Goal: Information Seeking & Learning: Learn about a topic

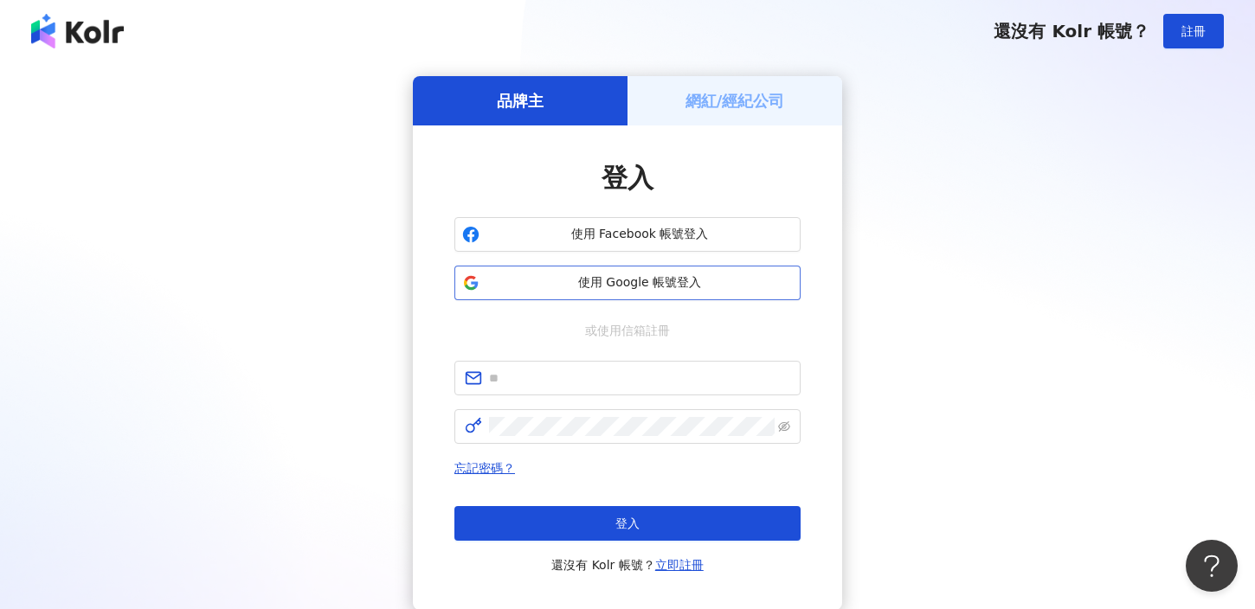
click at [563, 286] on span "使用 Google 帳號登入" at bounding box center [639, 282] width 306 height 17
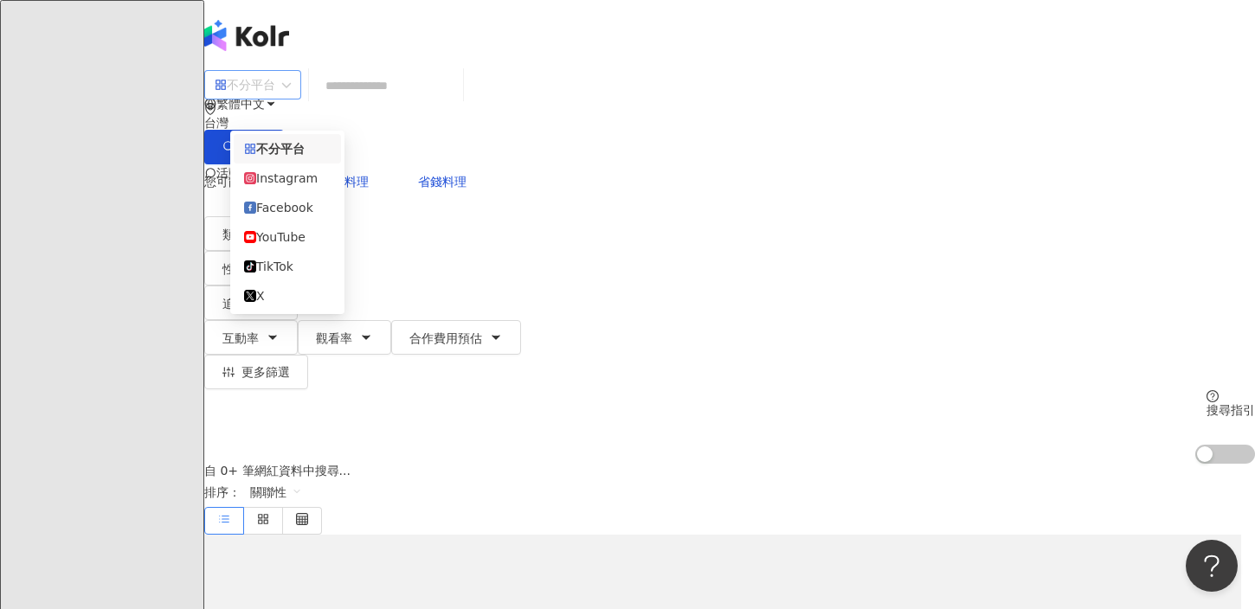
click at [291, 99] on span "不分平台" at bounding box center [253, 85] width 76 height 28
click at [306, 184] on div "Instagram" at bounding box center [287, 178] width 87 height 19
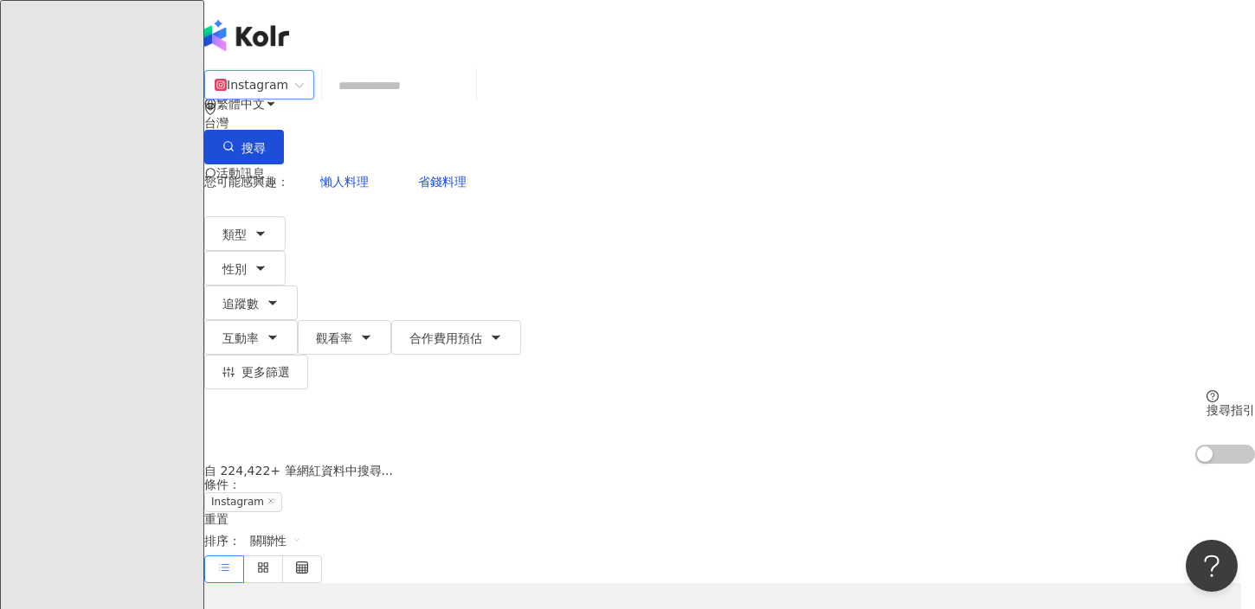
click at [406, 102] on input "search" at bounding box center [399, 85] width 140 height 33
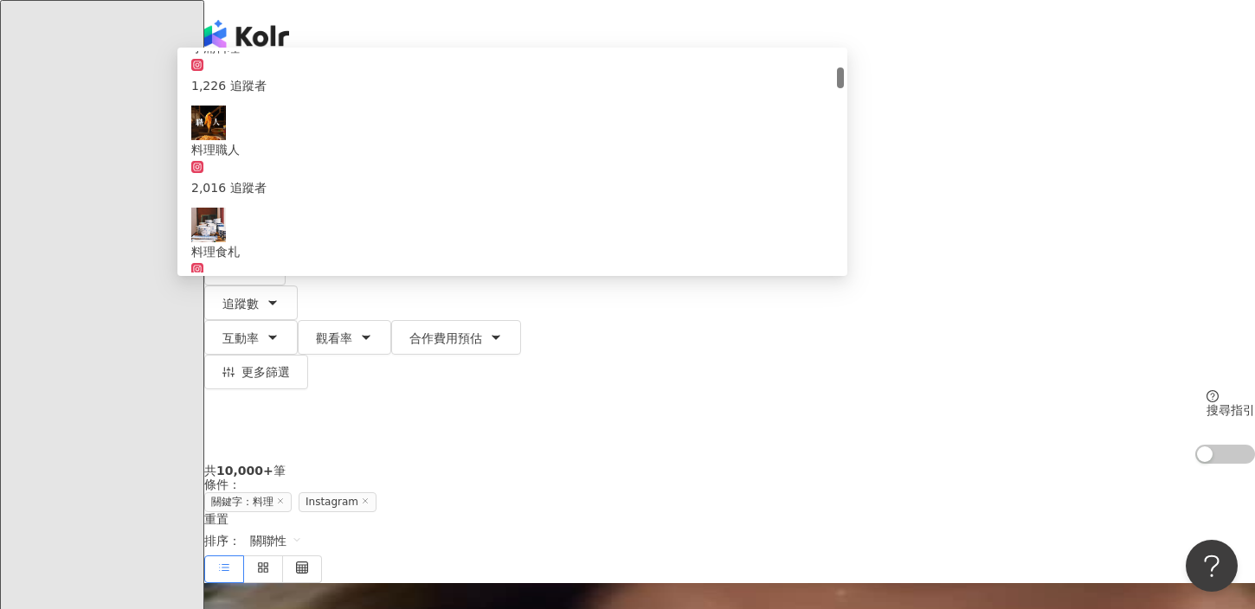
scroll to position [178, 0]
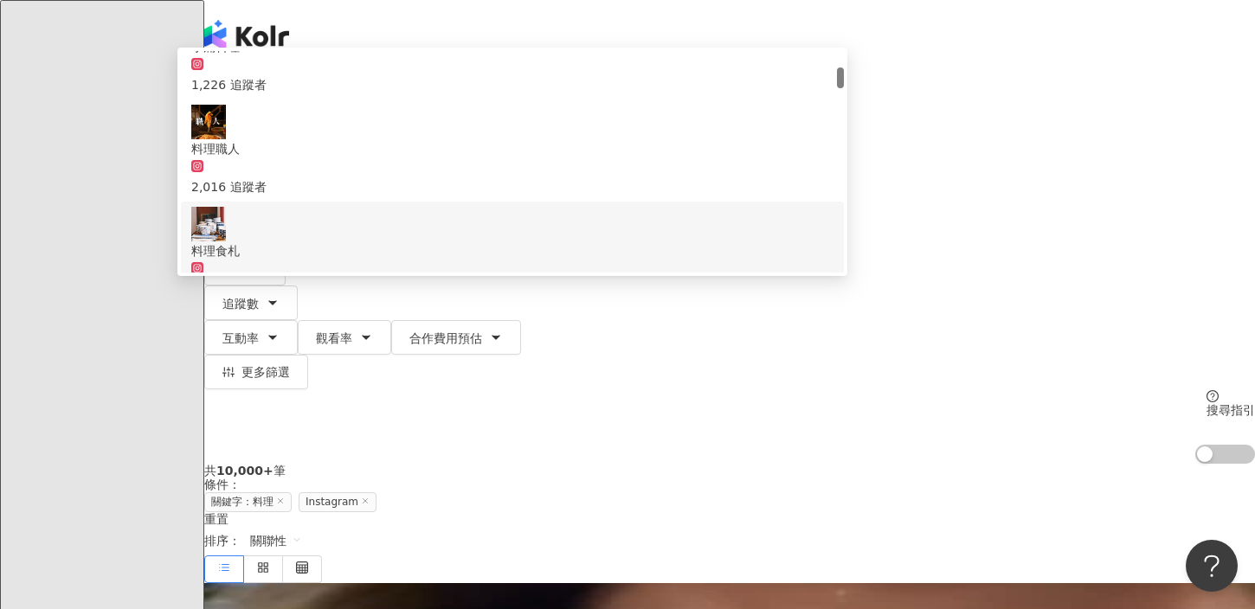
type input "**"
click at [294, 464] on div "共 10,000+ 筆 條件 ： 關鍵字：料理 Instagram 重置 排序： 關聯性" at bounding box center [729, 523] width 1051 height 119
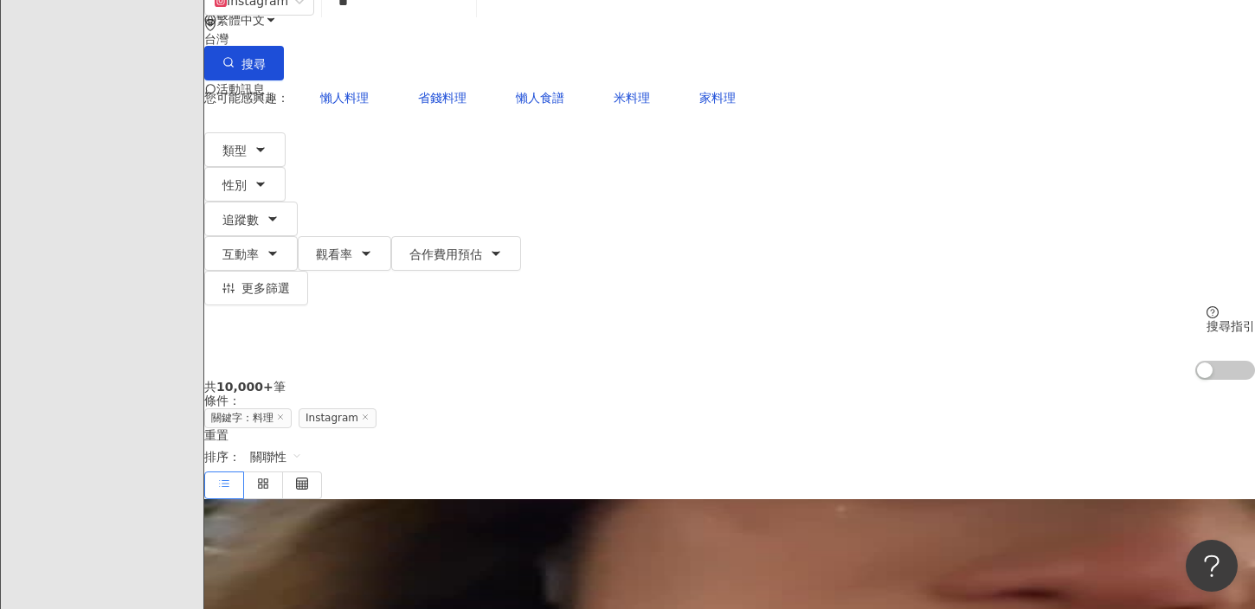
scroll to position [0, 0]
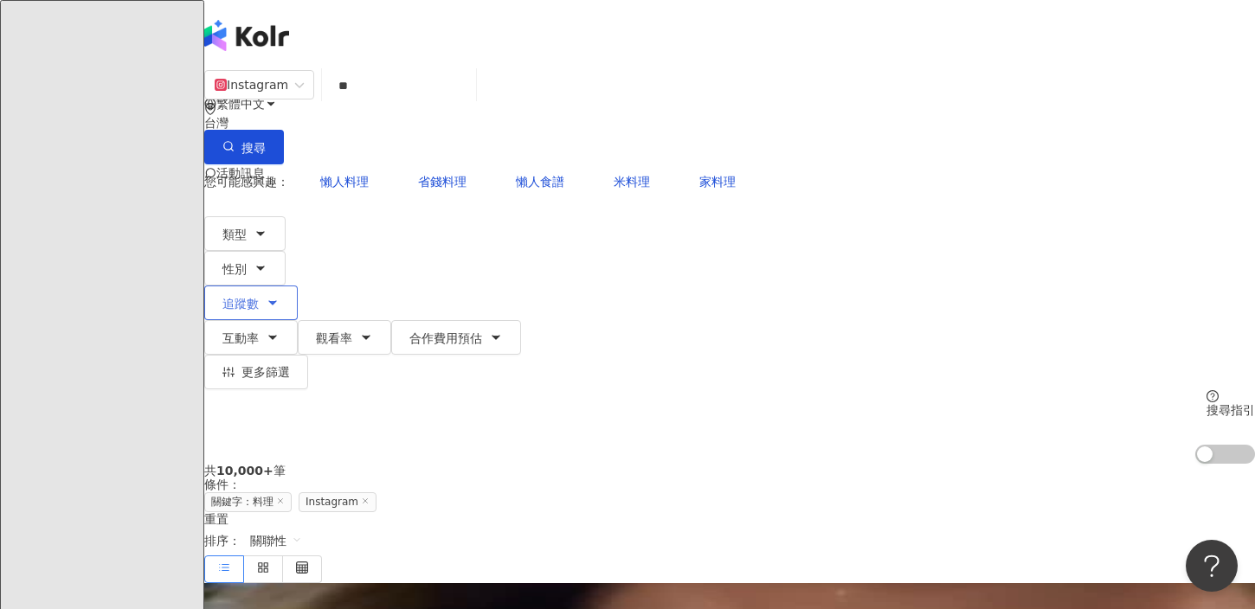
click at [280, 296] on icon "button" at bounding box center [273, 303] width 14 height 14
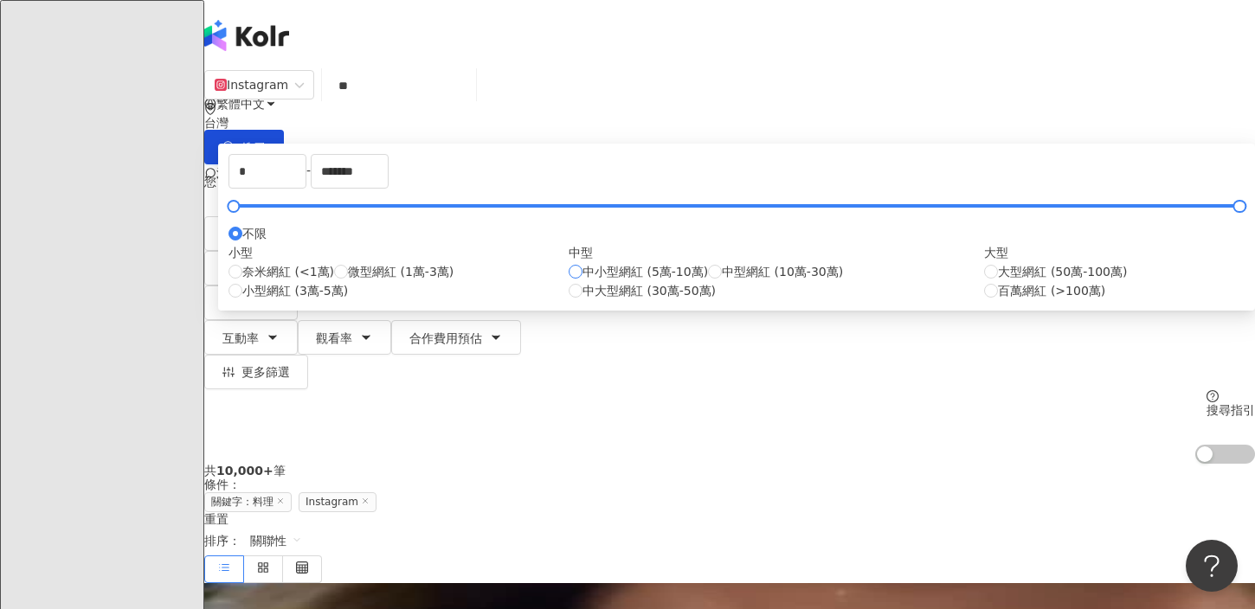
click at [659, 281] on span "中小型網紅 (5萬-10萬)" at bounding box center [644, 271] width 125 height 19
type input "*****"
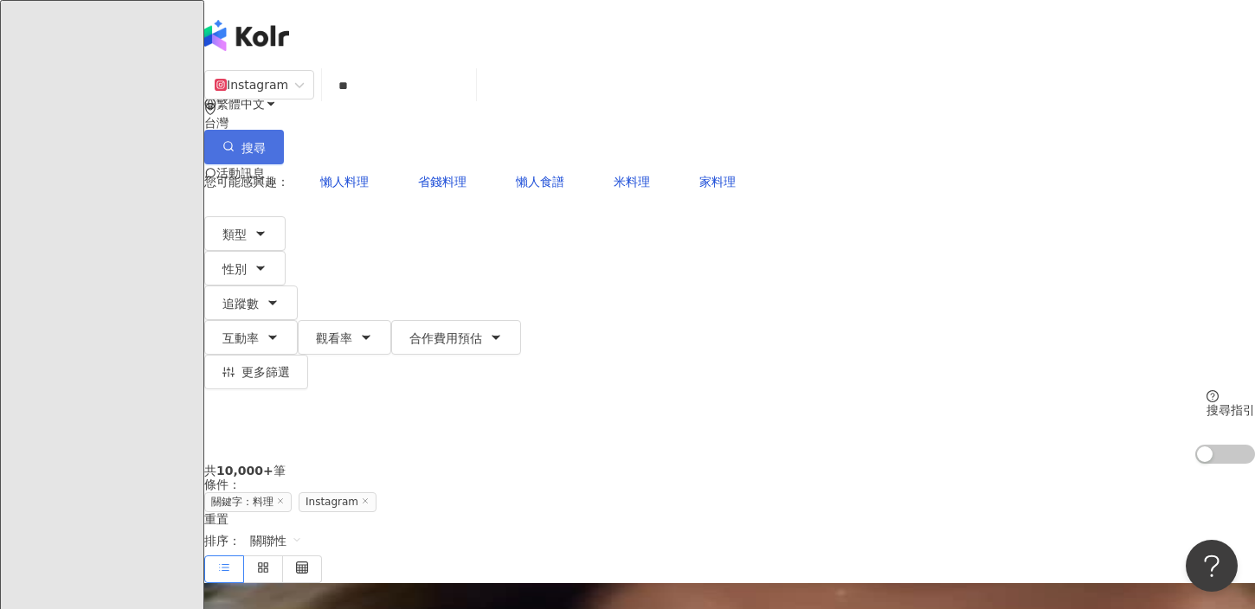
click at [266, 141] on span "搜尋" at bounding box center [253, 148] width 24 height 14
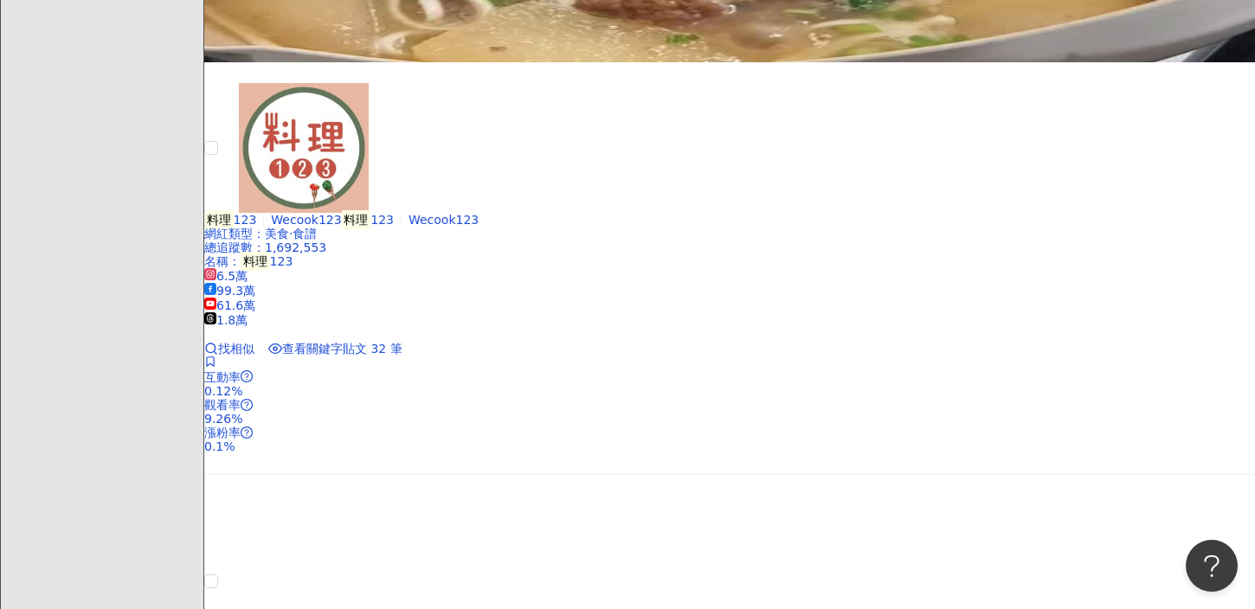
scroll to position [851, 0]
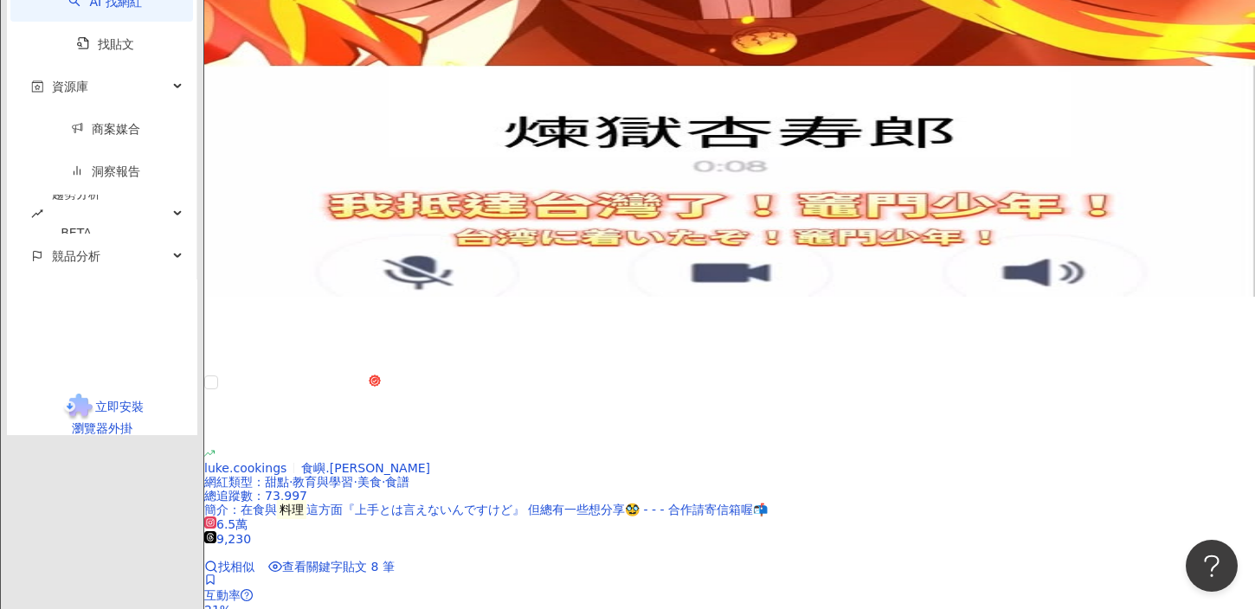
scroll to position [2672, 0]
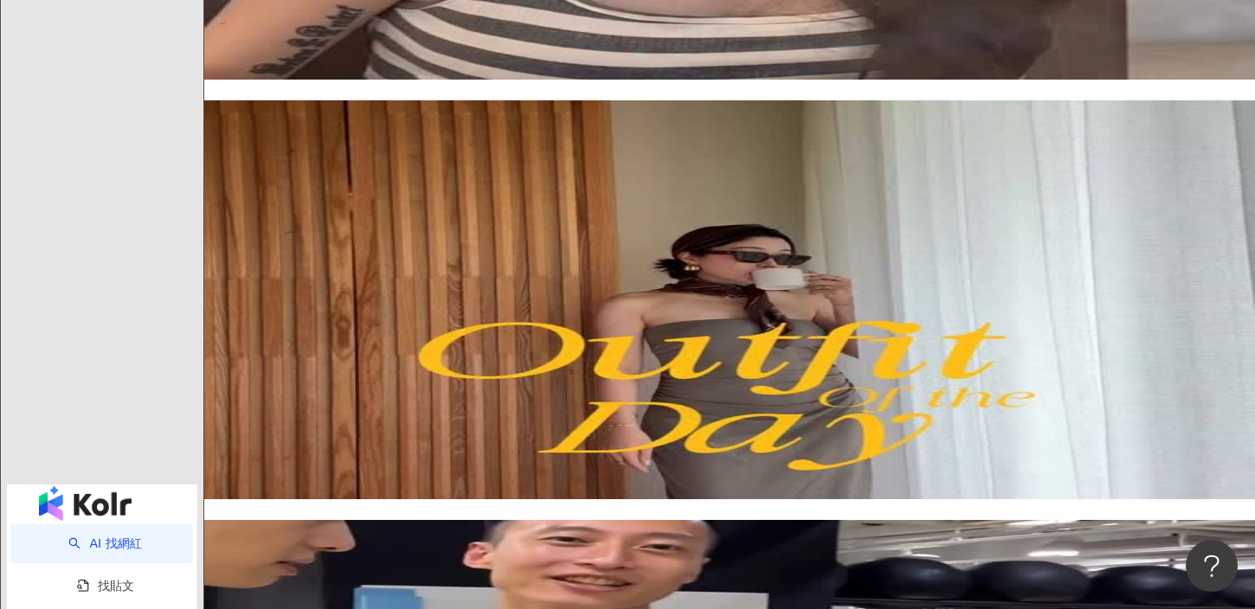
scroll to position [2090, 0]
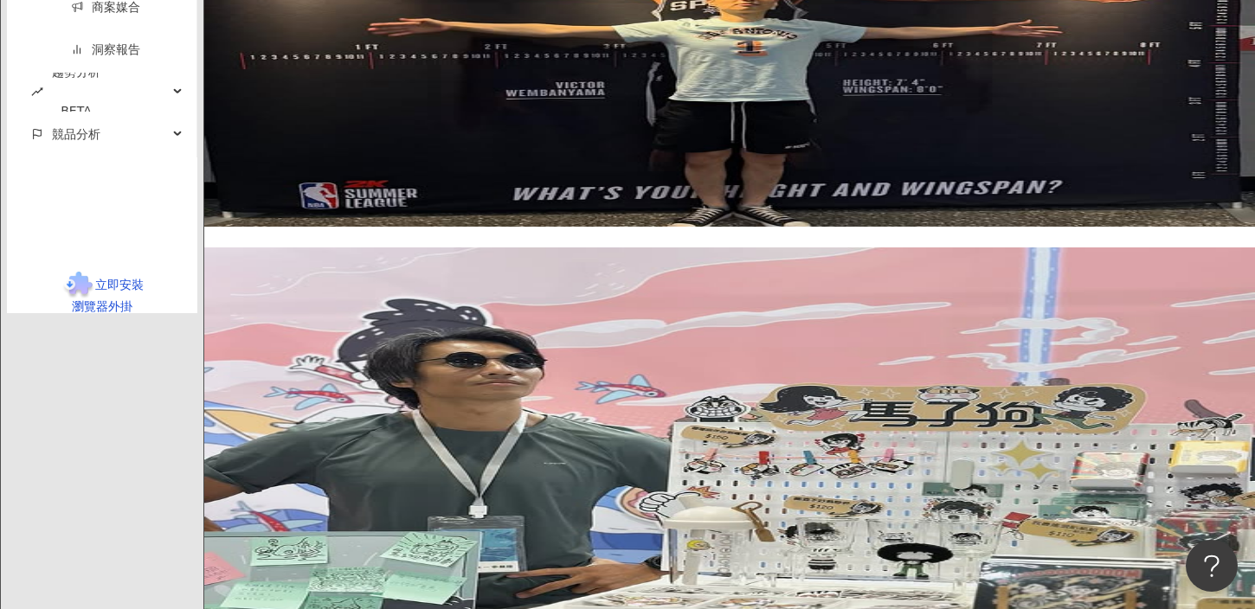
scroll to position [2756, 0]
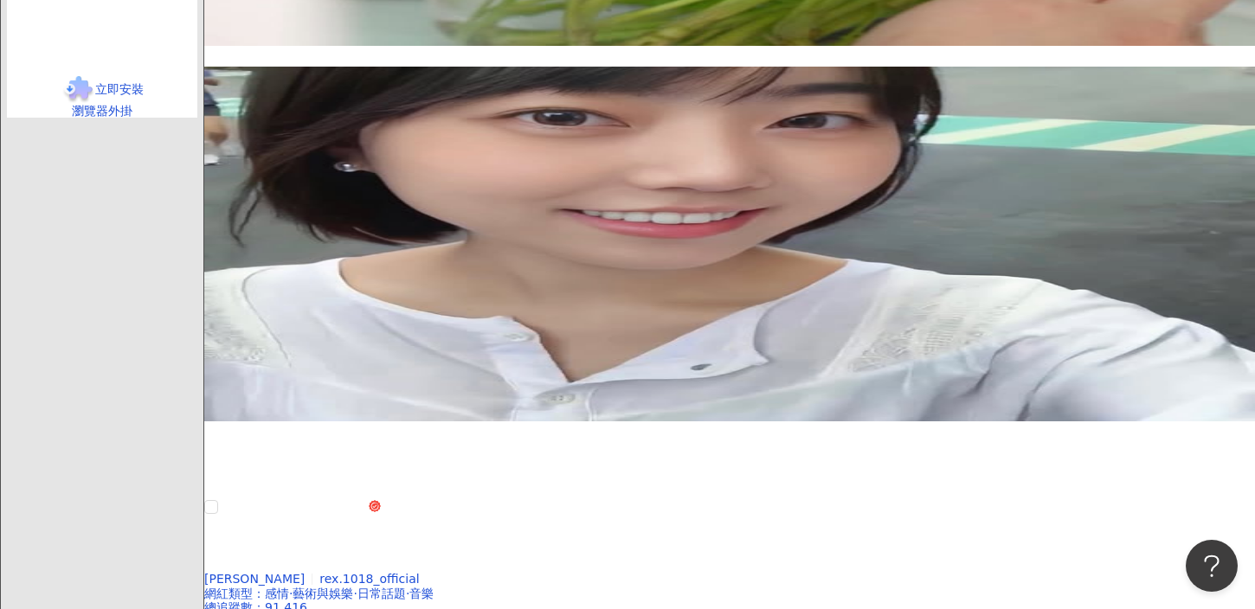
scroll to position [2881, 0]
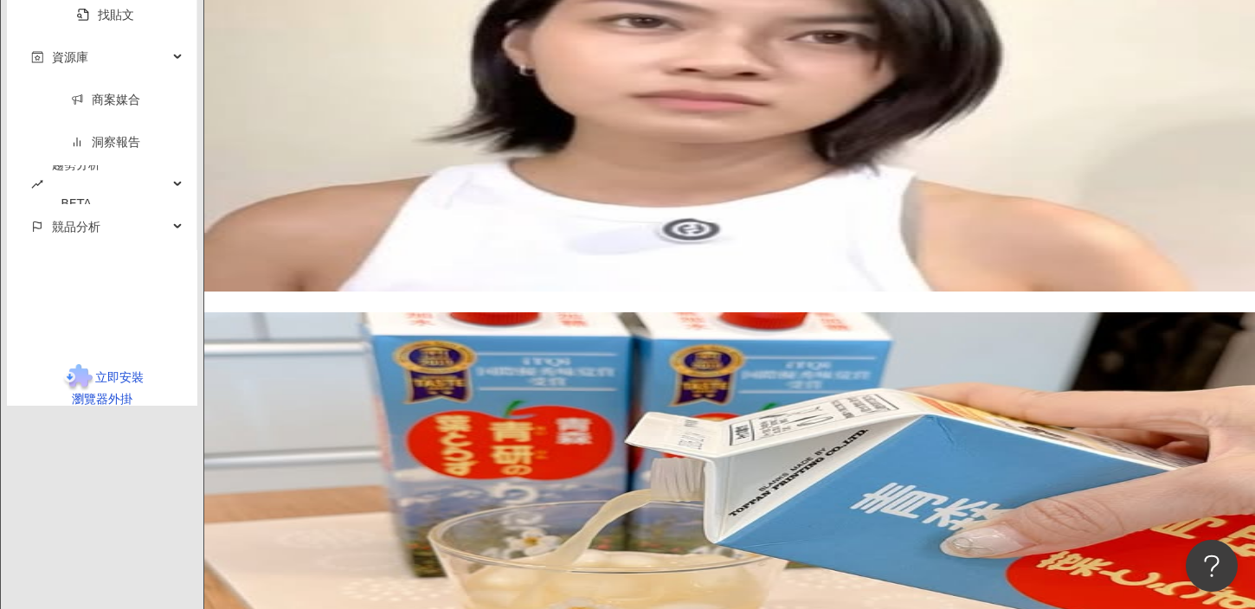
scroll to position [2666, 0]
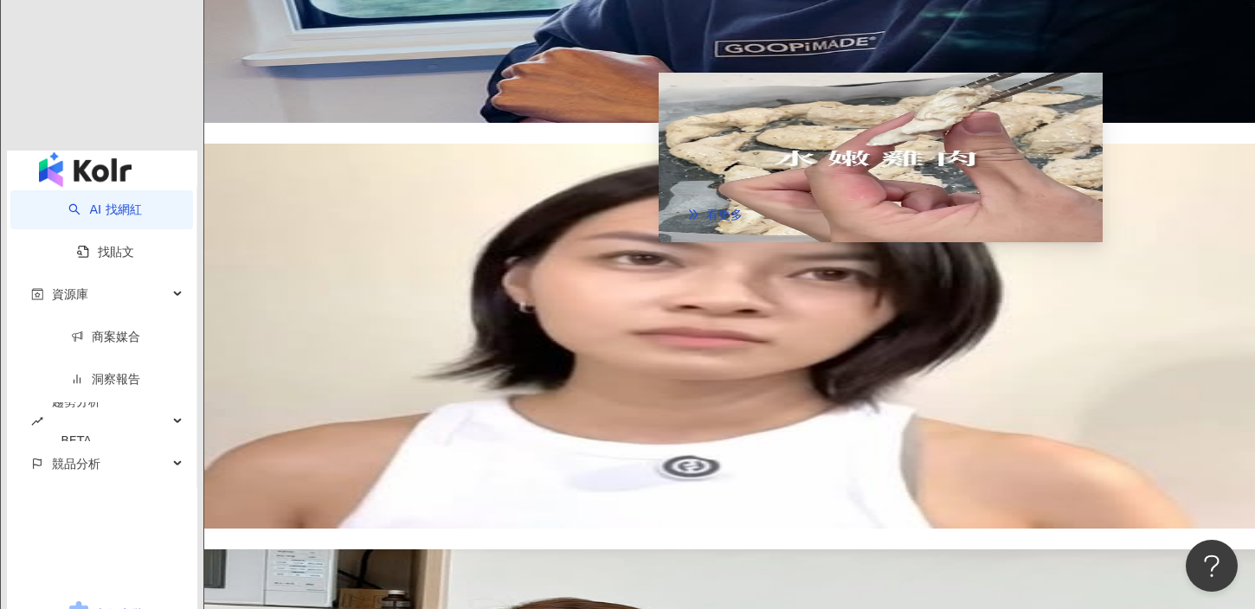
scroll to position [2394, 0]
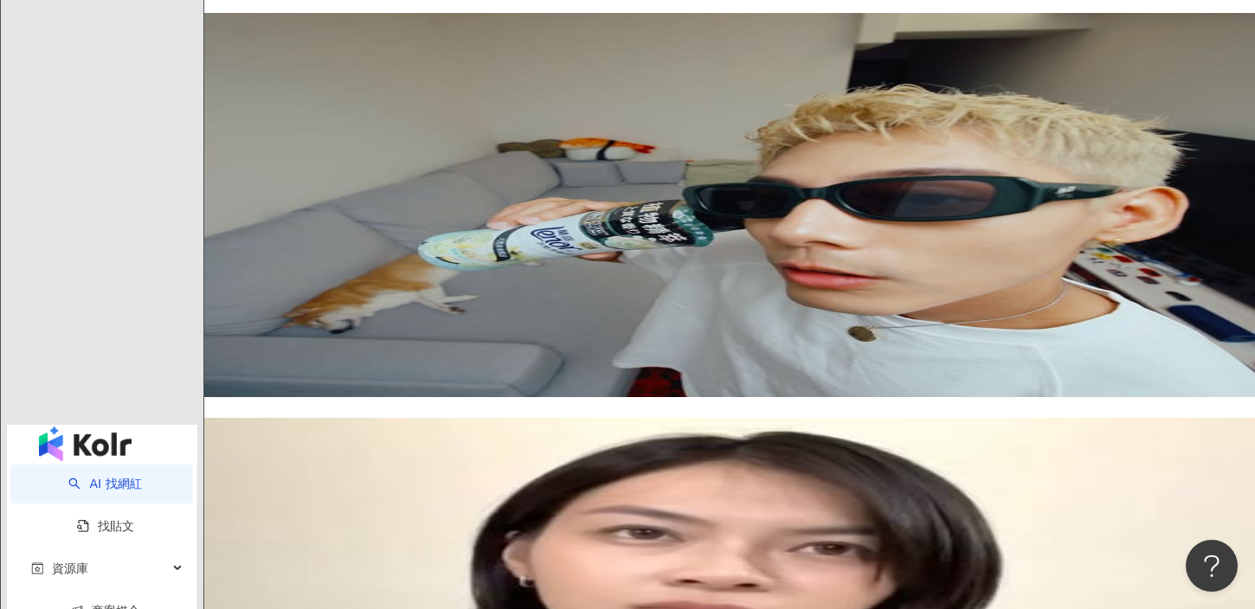
scroll to position [2149, 0]
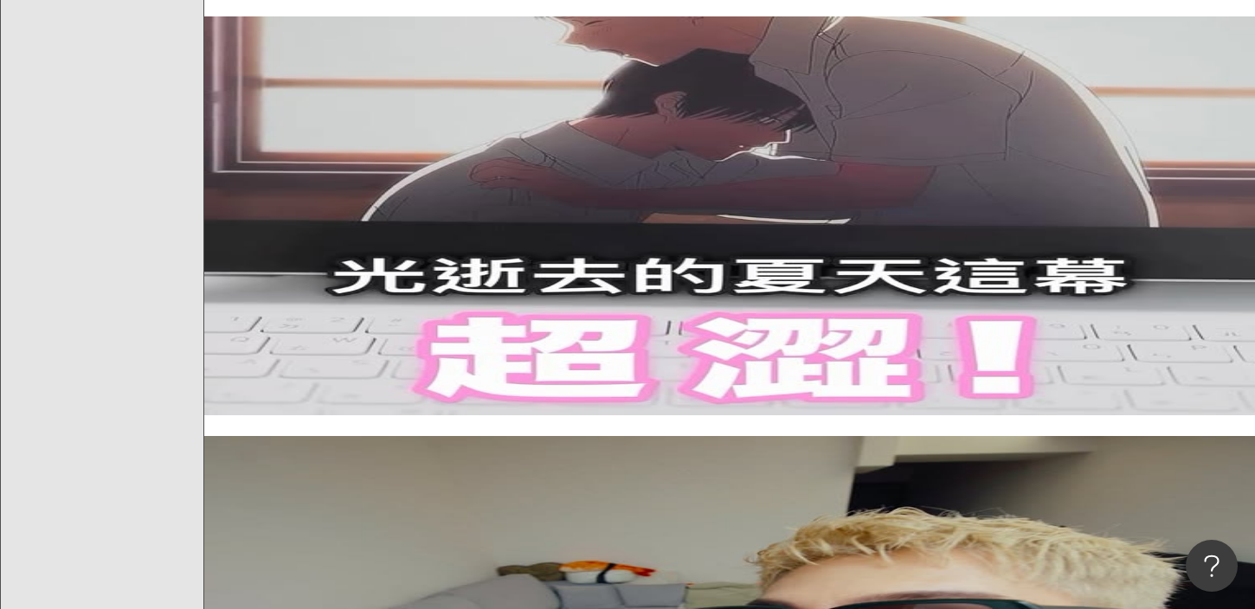
scroll to position [1729, 0]
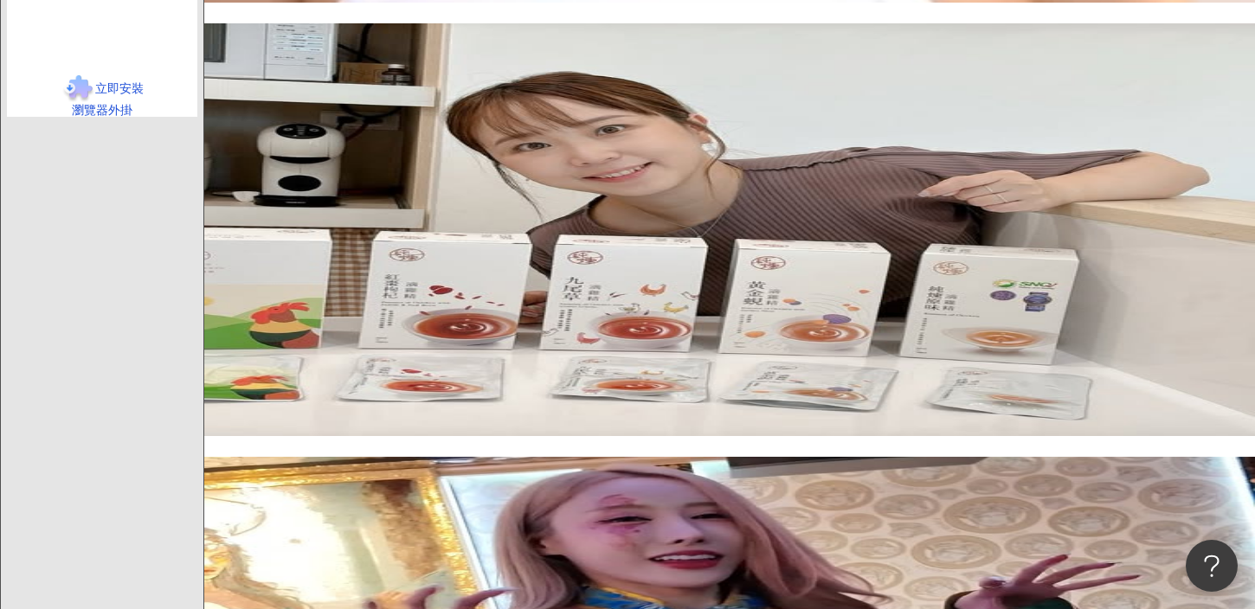
scroll to position [2962, 0]
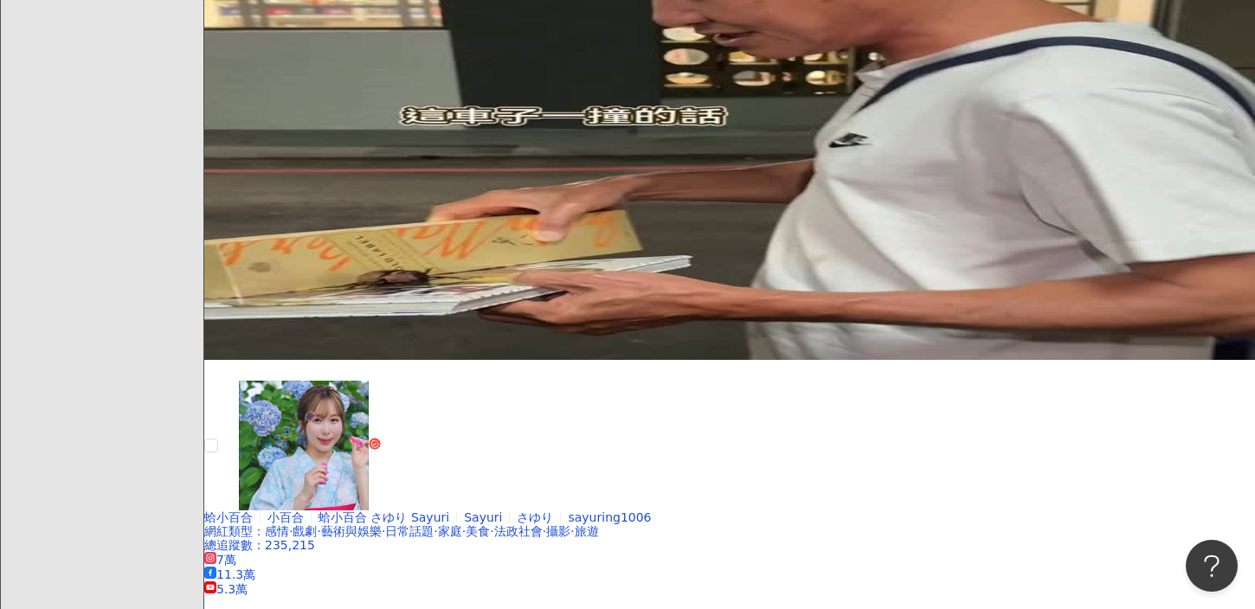
scroll to position [1379, 0]
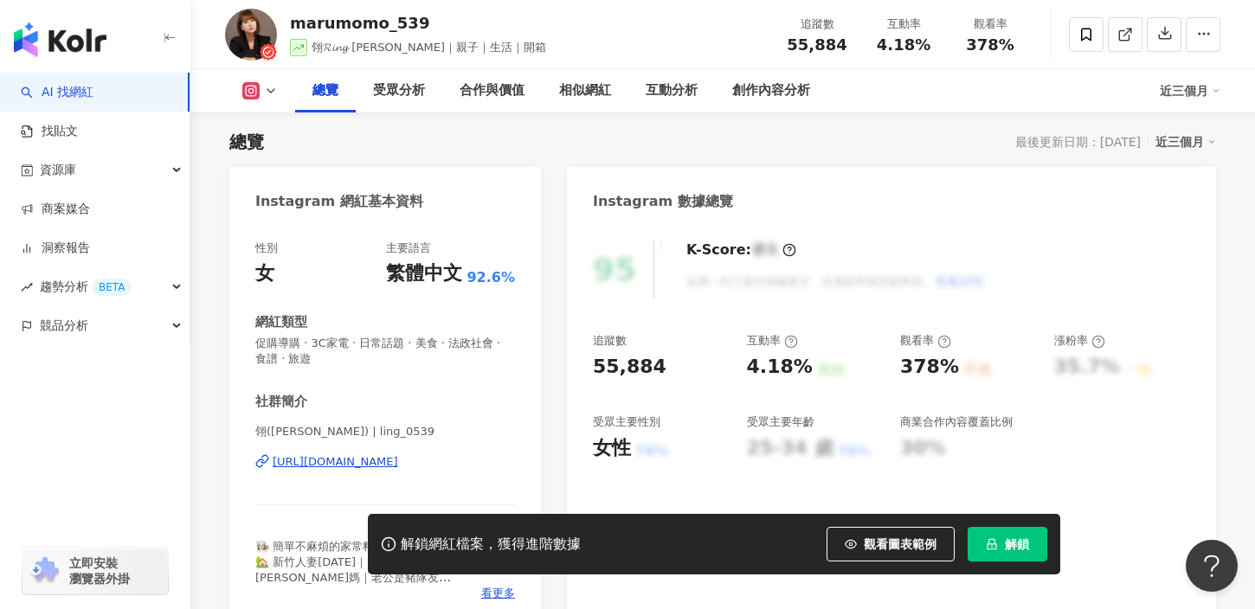
scroll to position [124, 0]
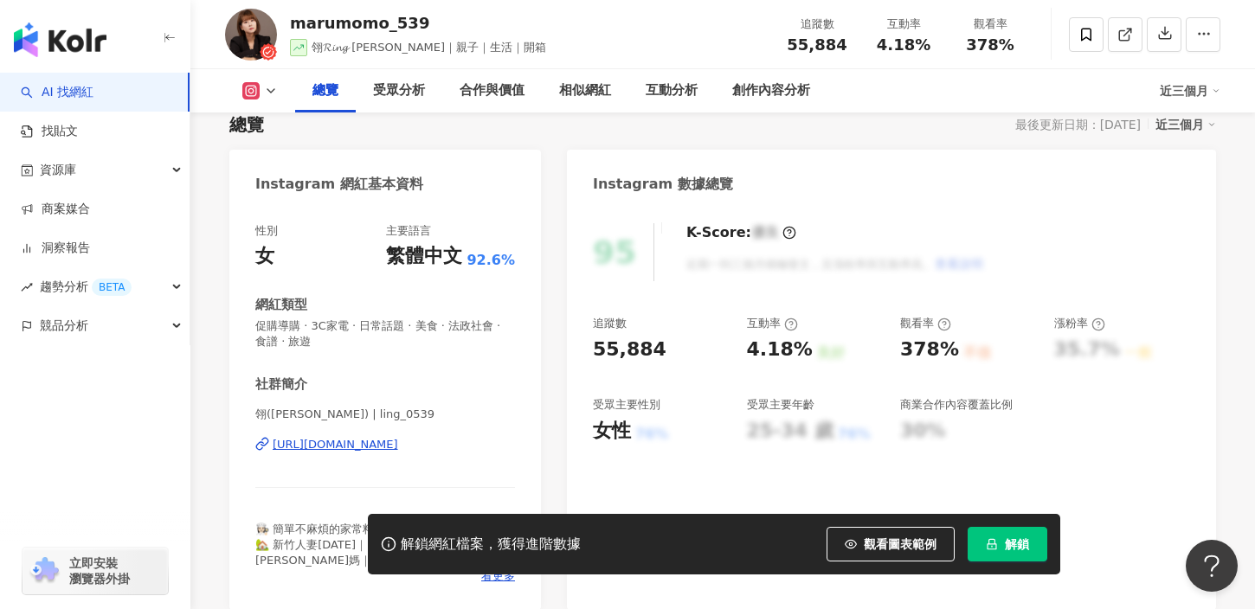
click at [371, 445] on div "https://www.instagram.com/ling_0539/" at bounding box center [335, 445] width 125 height 16
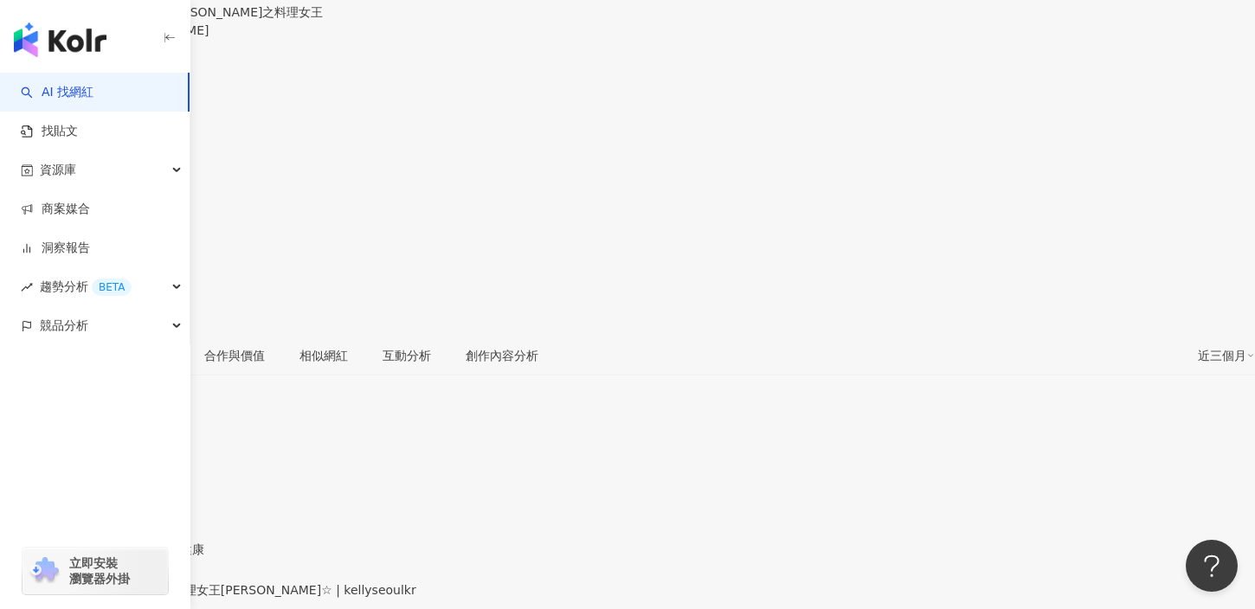
click at [152, 598] on div "https://www.instagram.com/kellyseoulkr/" at bounding box center [84, 605] width 135 height 14
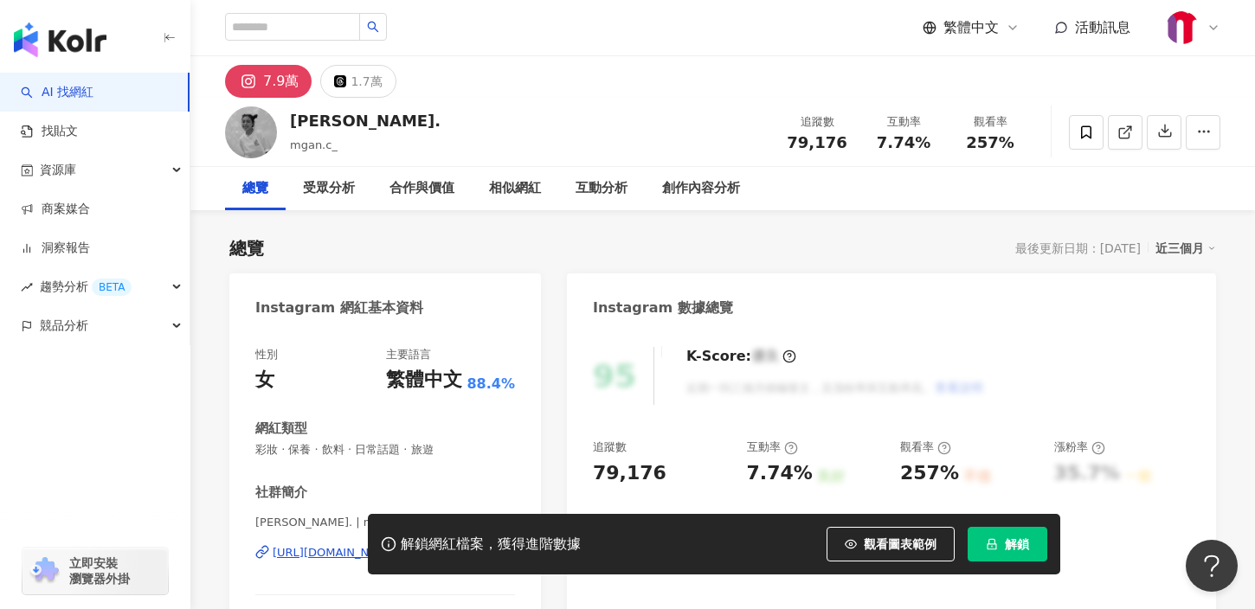
click at [315, 555] on div "解鎖網紅檔案，獲得進階數據 觀看圖表範例 解鎖" at bounding box center [627, 544] width 1255 height 61
click at [318, 551] on div "解鎖網紅檔案，獲得進階數據 觀看圖表範例 解鎖" at bounding box center [627, 544] width 1255 height 61
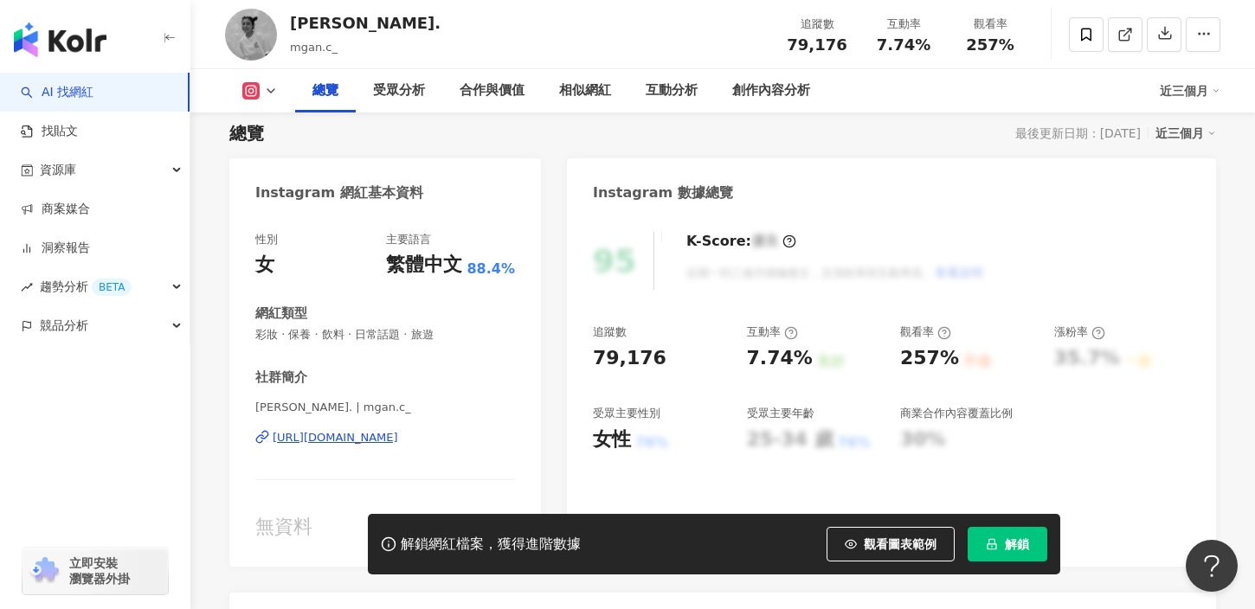
scroll to position [175, 0]
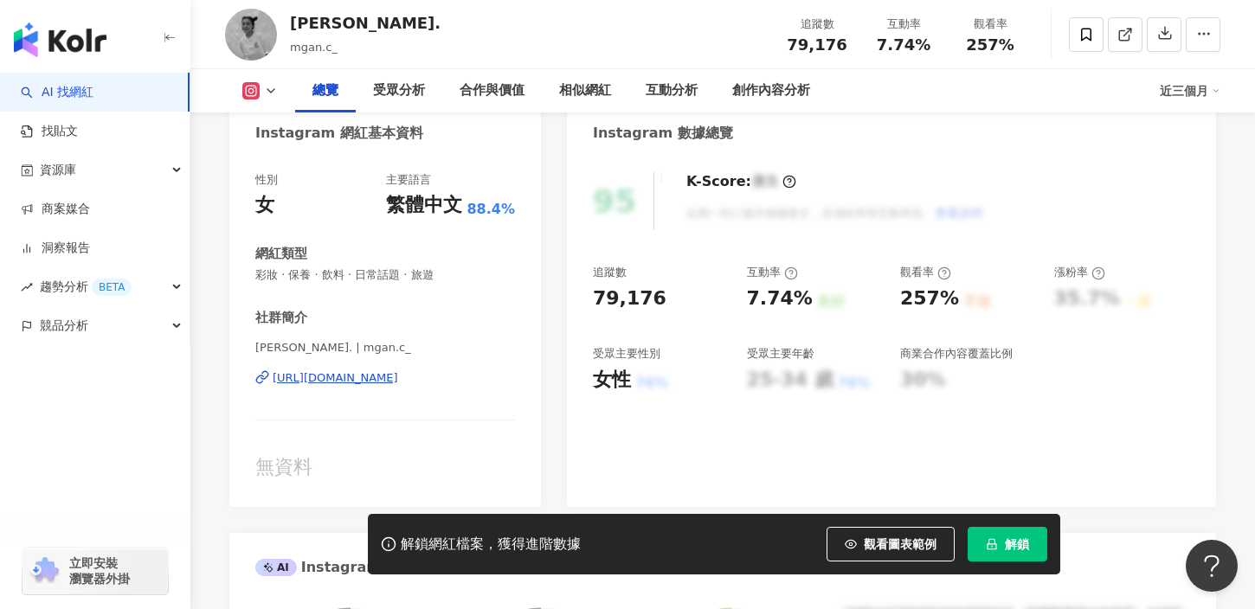
click at [352, 376] on div "https://www.instagram.com/mgan.c_/" at bounding box center [335, 378] width 125 height 16
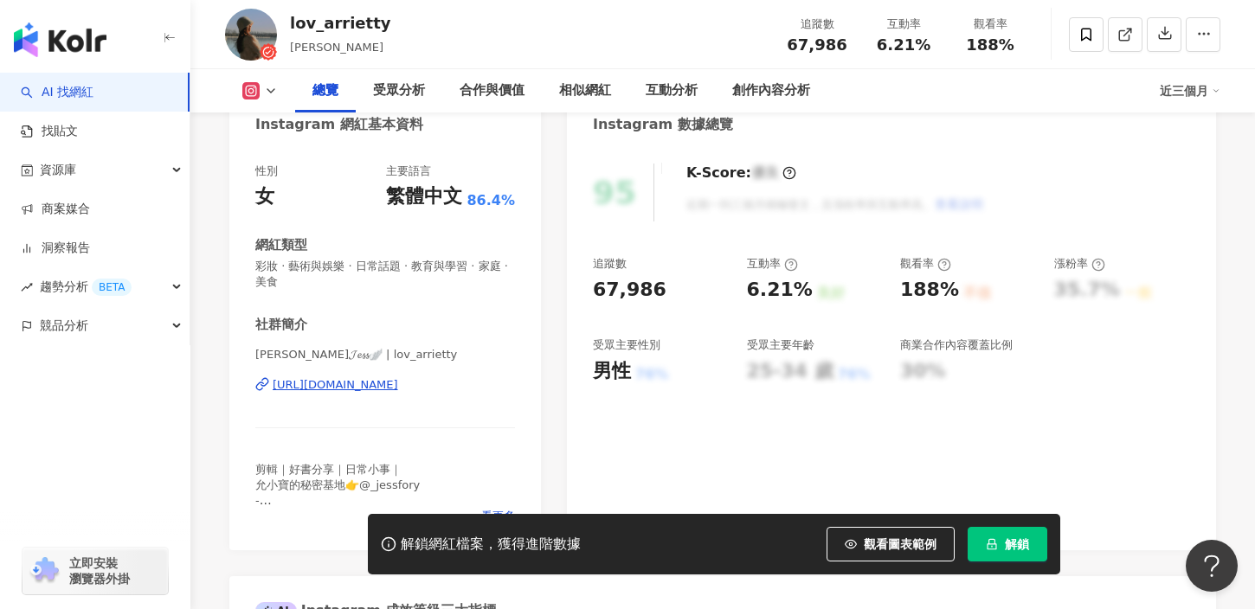
scroll to position [200, 0]
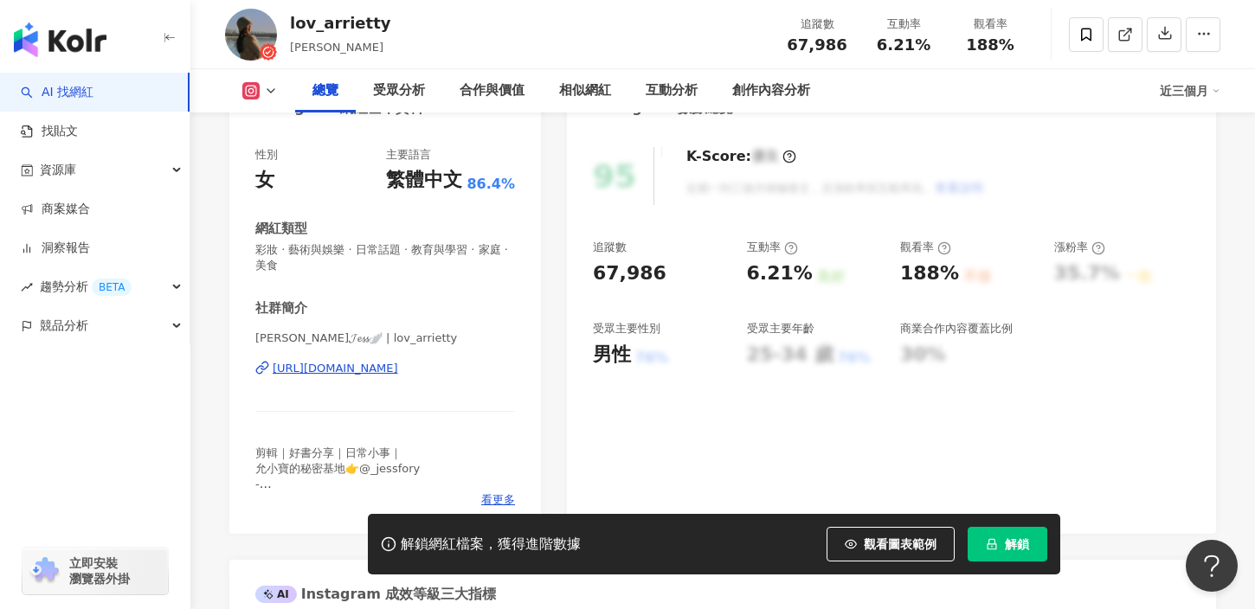
click at [340, 366] on div "[URL][DOMAIN_NAME]" at bounding box center [335, 369] width 125 height 16
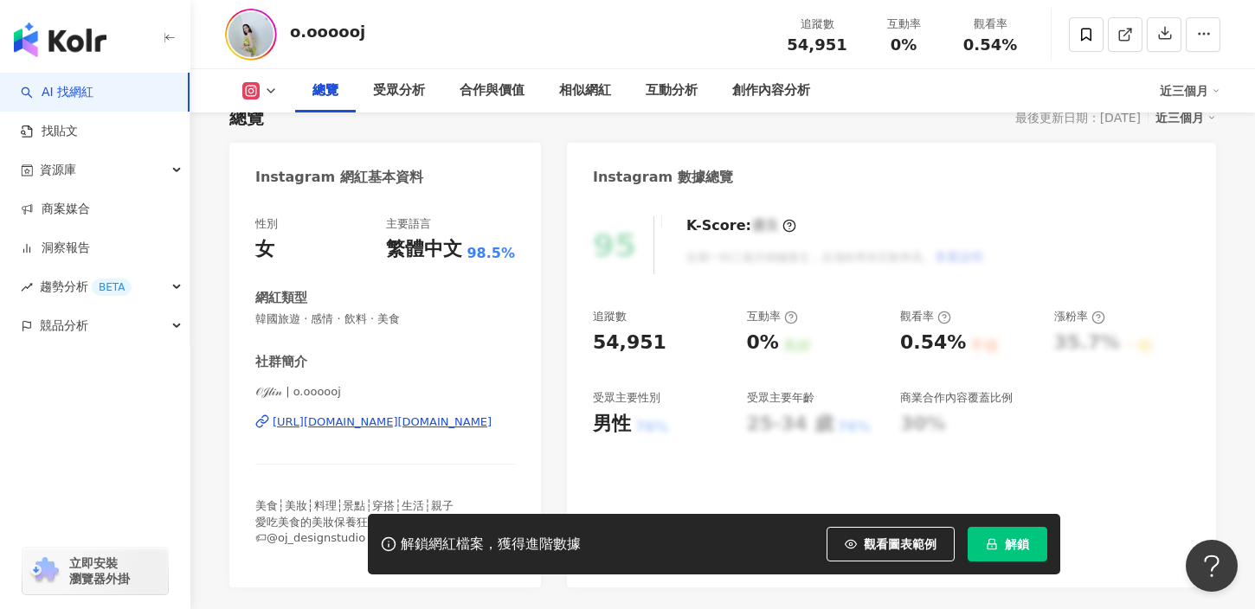
scroll to position [277, 0]
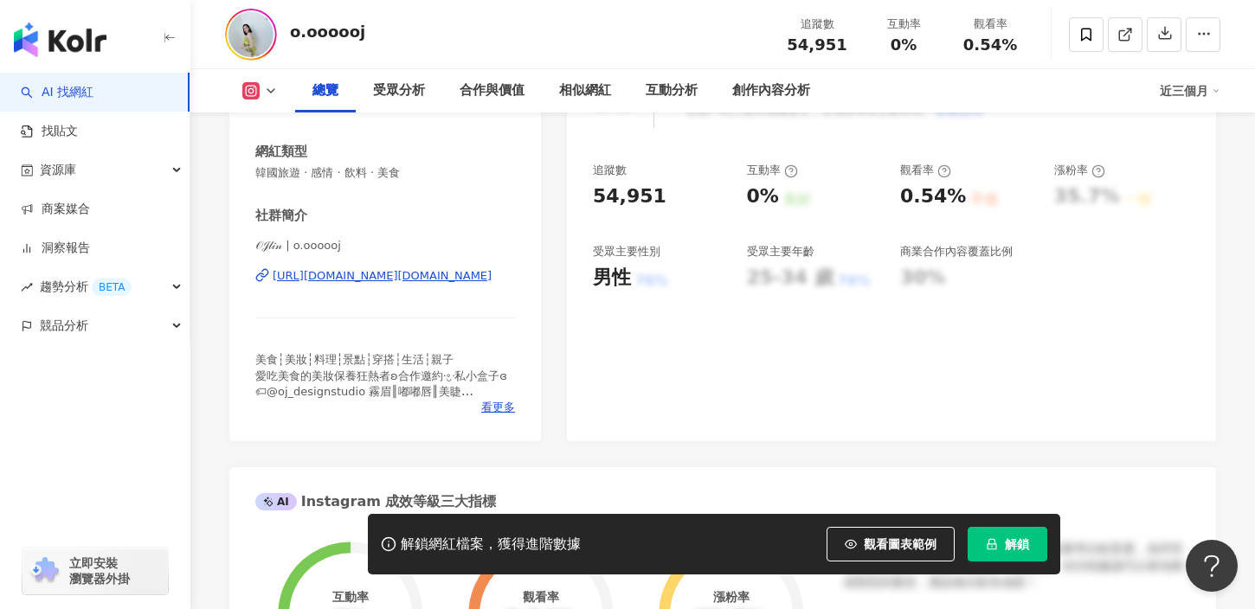
click at [399, 275] on div "https://www.instagram.com/o.oooooj/" at bounding box center [382, 276] width 219 height 16
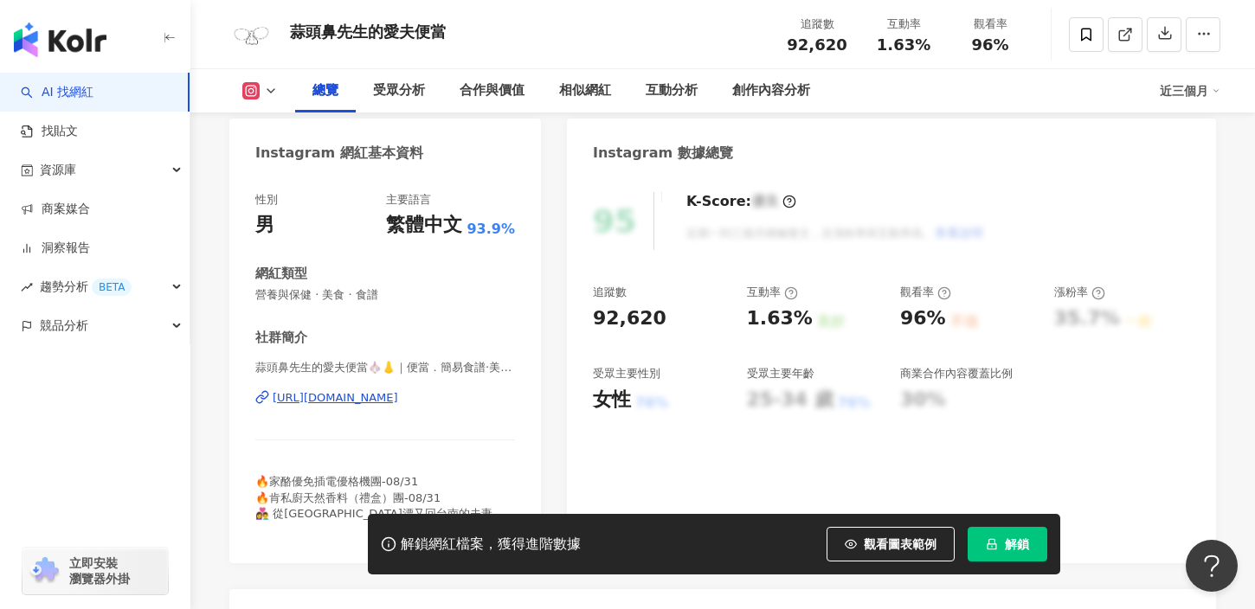
scroll to position [164, 0]
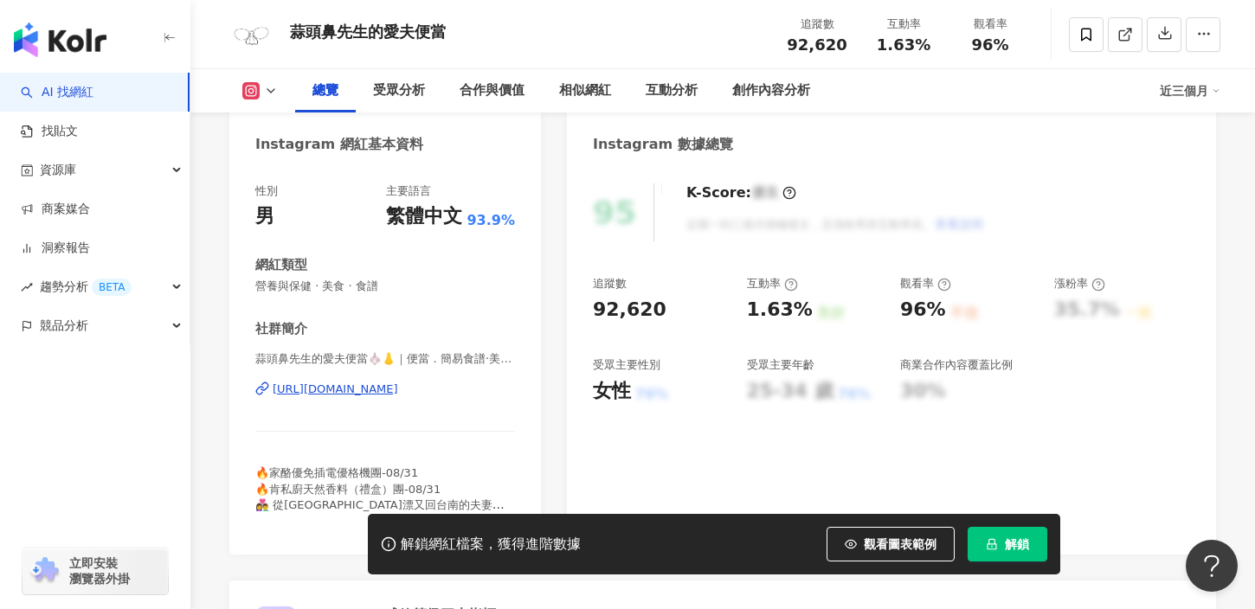
click at [398, 387] on div "https://www.instagram.com/garlicnose_cooking/" at bounding box center [335, 390] width 125 height 16
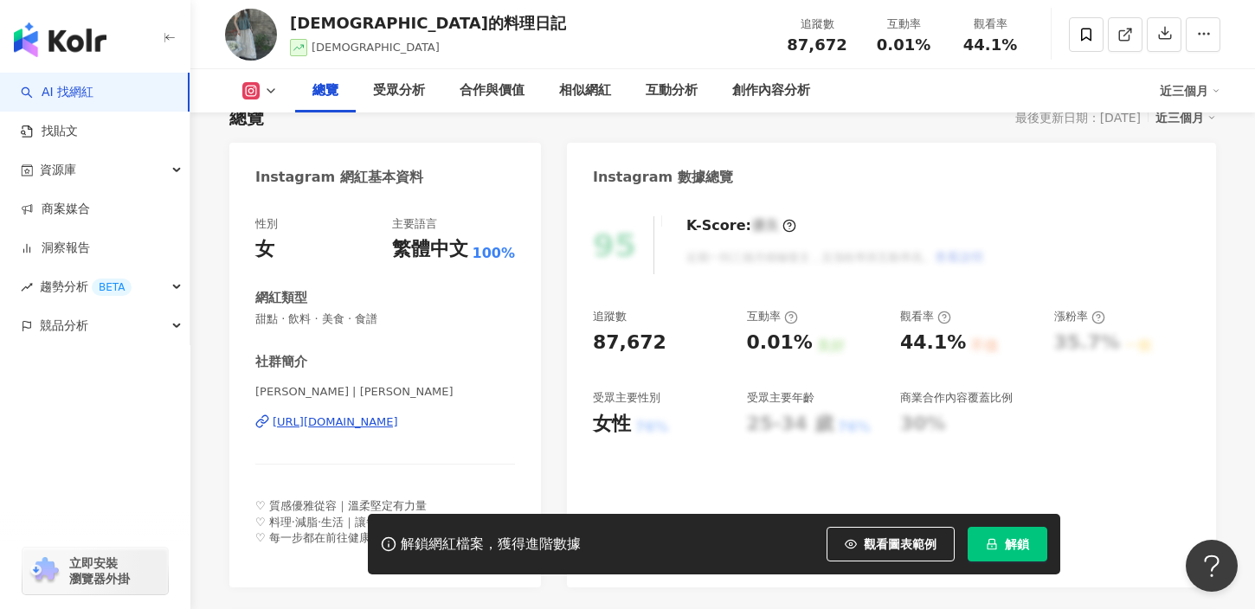
scroll to position [157, 0]
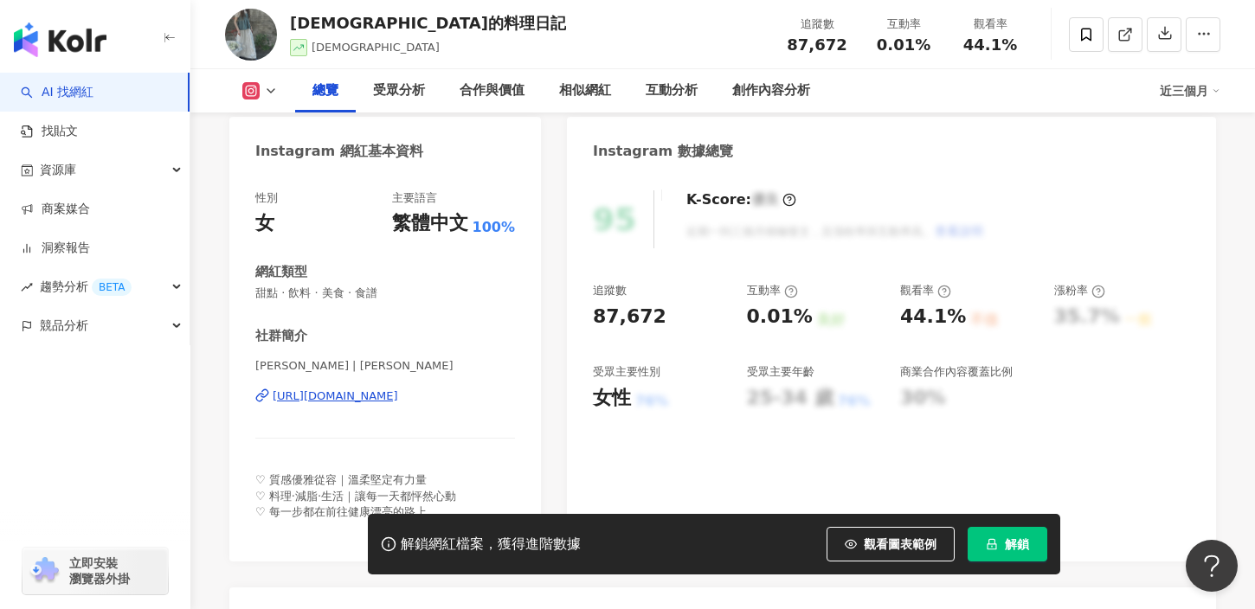
click at [350, 396] on div "[URL][DOMAIN_NAME]" at bounding box center [335, 397] width 125 height 16
